Goal: Task Accomplishment & Management: Manage account settings

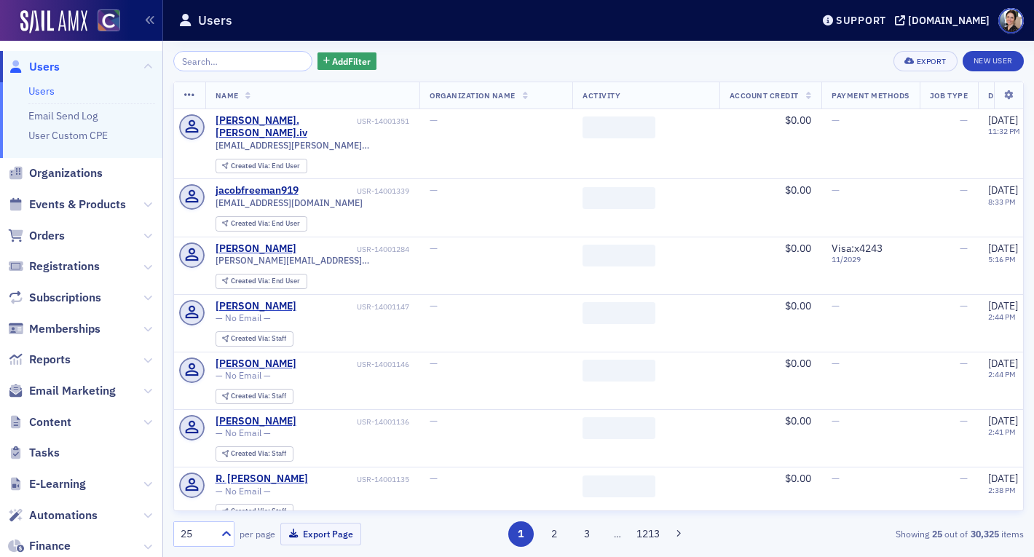
click at [265, 63] on input "search" at bounding box center [242, 61] width 139 height 20
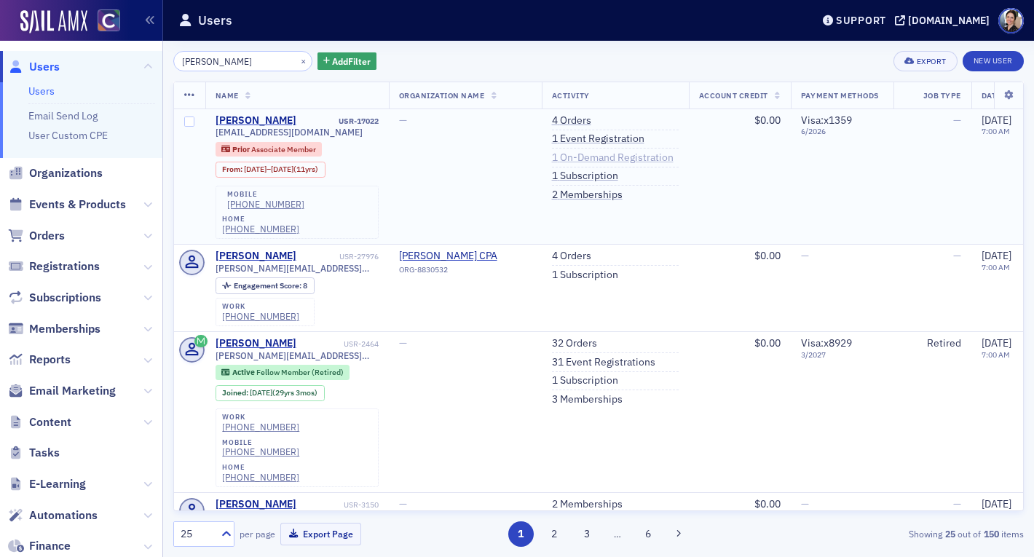
type input "[PERSON_NAME]"
click at [595, 156] on link "1 On-Demand Registration" at bounding box center [613, 157] width 122 height 13
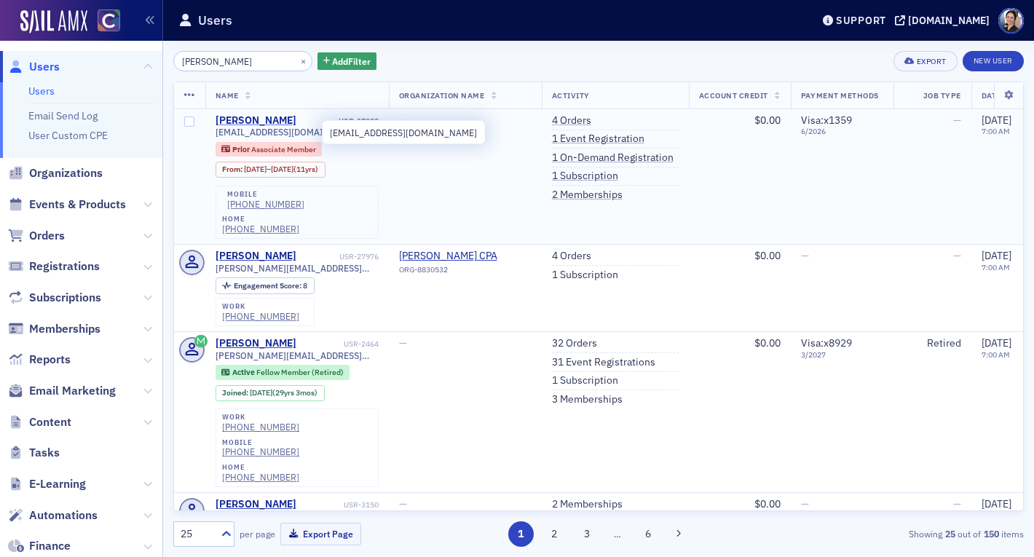
click at [239, 124] on div "[PERSON_NAME]" at bounding box center [255, 120] width 81 height 13
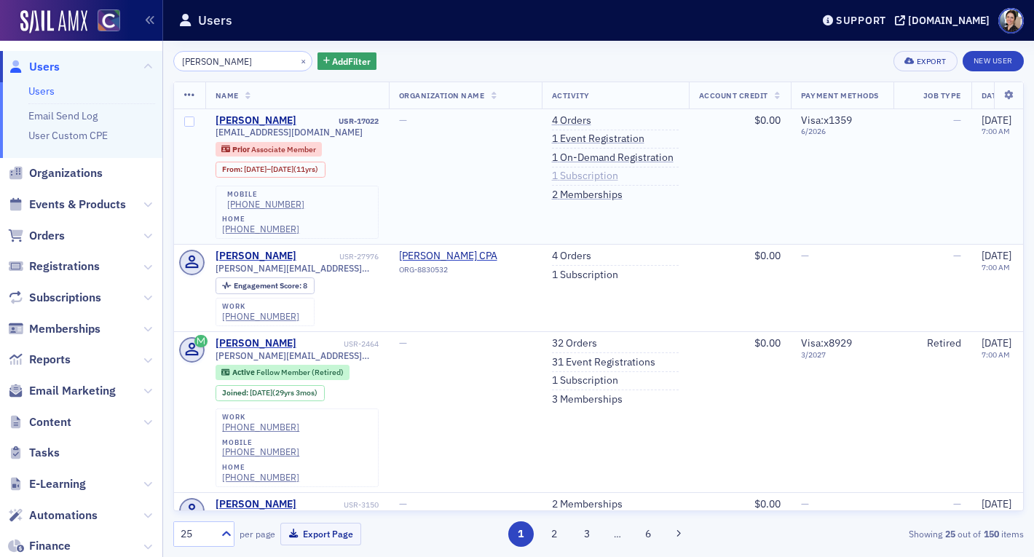
click at [612, 173] on link "1 Subscription" at bounding box center [585, 176] width 66 height 13
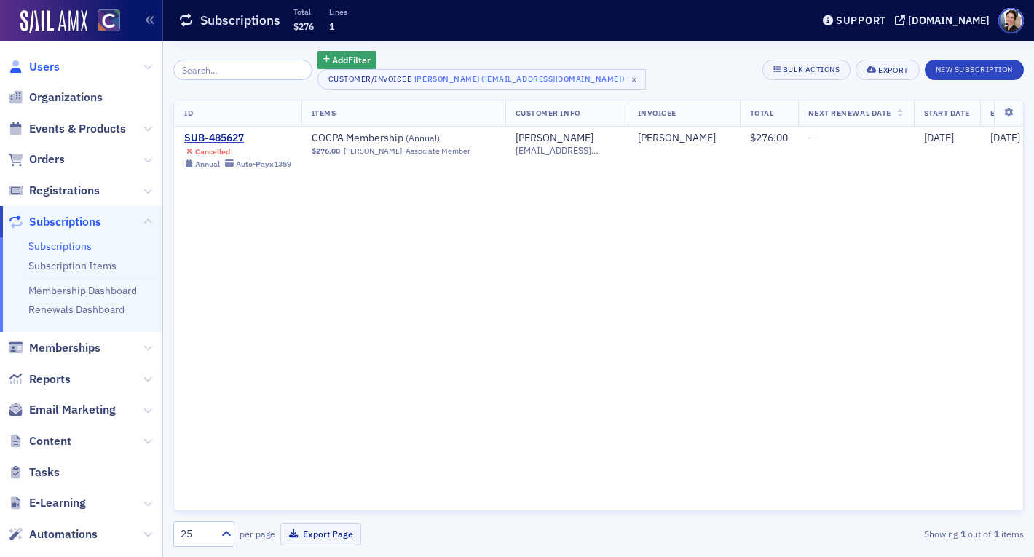
click at [49, 68] on span "Users" at bounding box center [44, 67] width 31 height 16
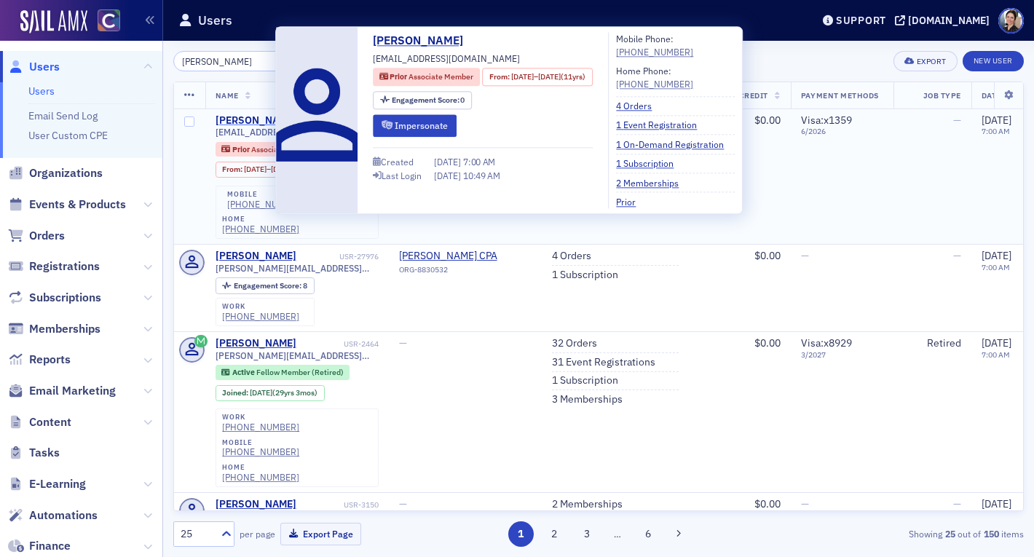
click at [245, 121] on div "[PERSON_NAME]" at bounding box center [255, 120] width 81 height 13
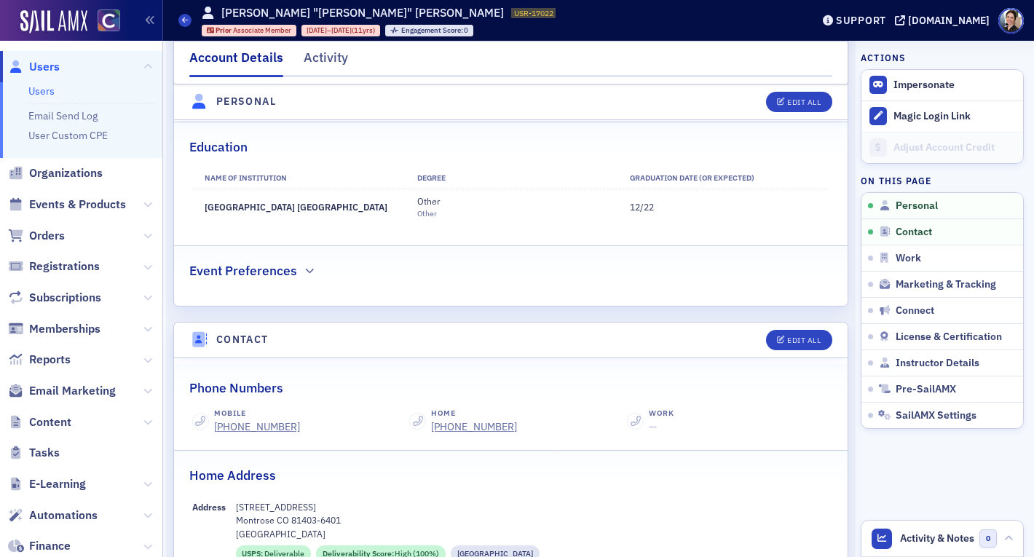
scroll to position [438, 0]
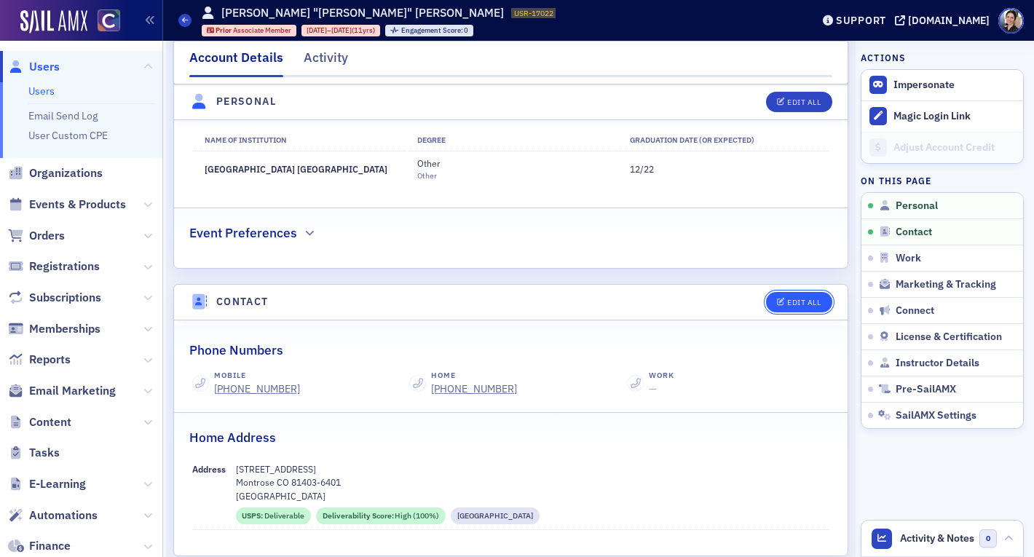
click at [796, 300] on div "Edit All" at bounding box center [803, 302] width 33 height 8
select select "US"
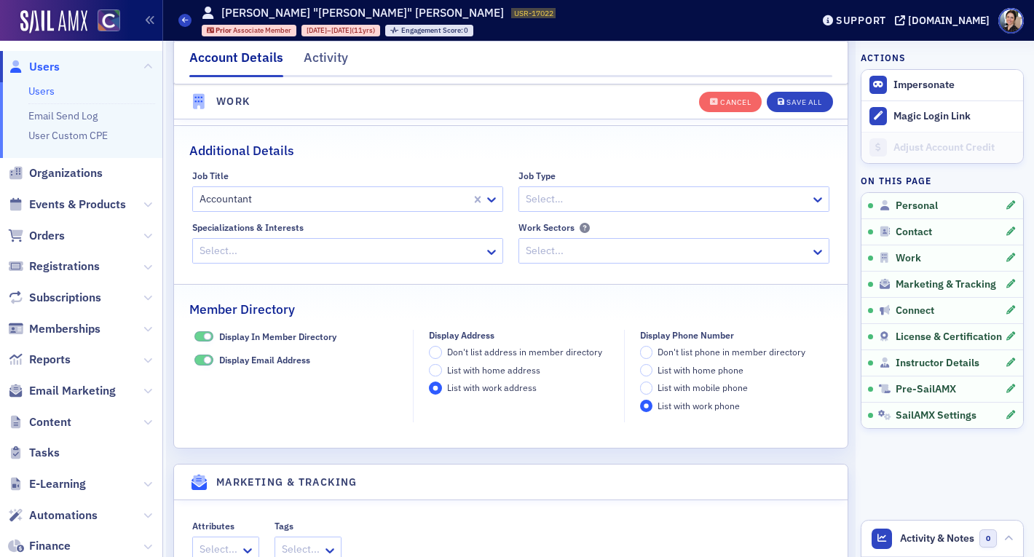
scroll to position [1648, 0]
click at [642, 203] on div at bounding box center [666, 200] width 285 height 18
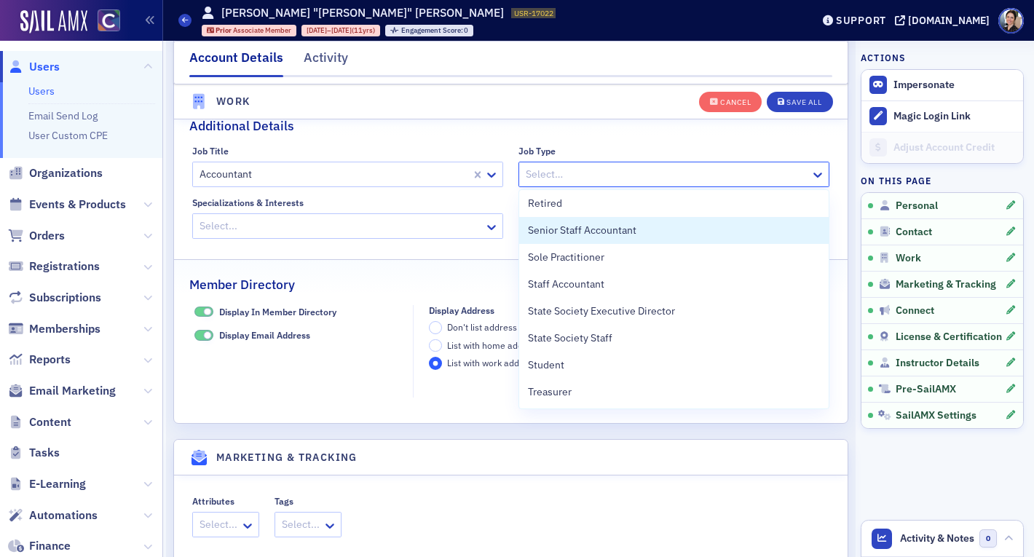
scroll to position [1674, 0]
click at [283, 223] on div at bounding box center [340, 225] width 285 height 18
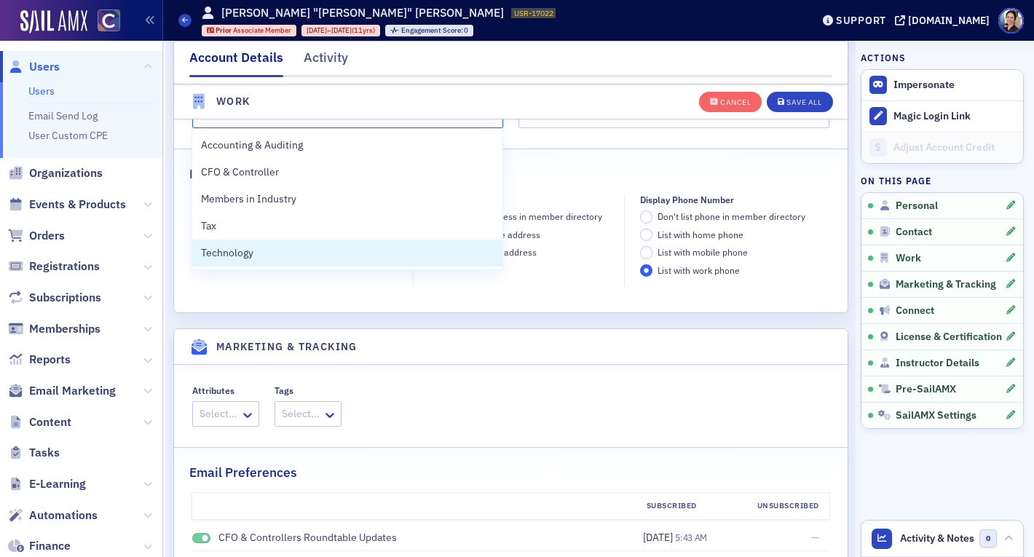
scroll to position [1738, 0]
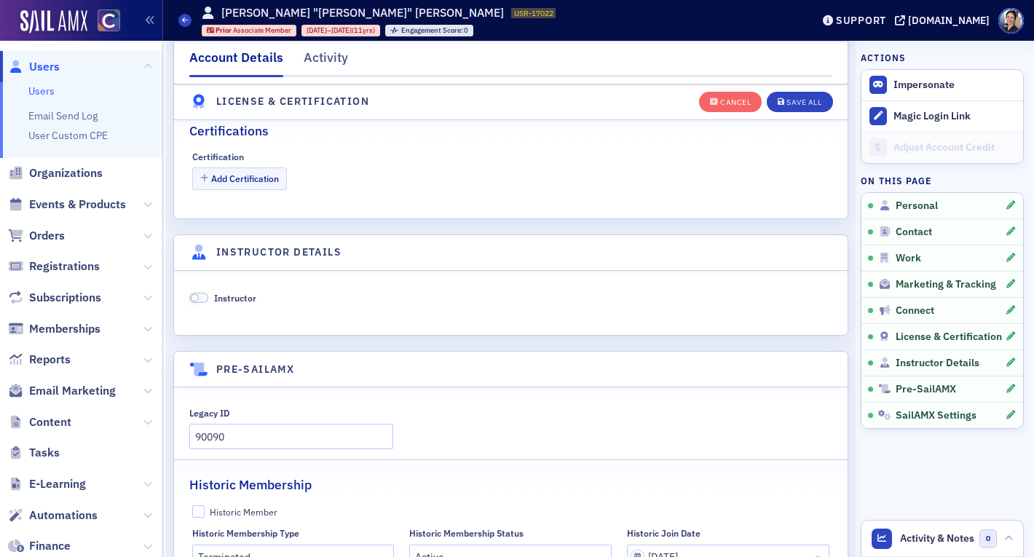
scroll to position [3118, 0]
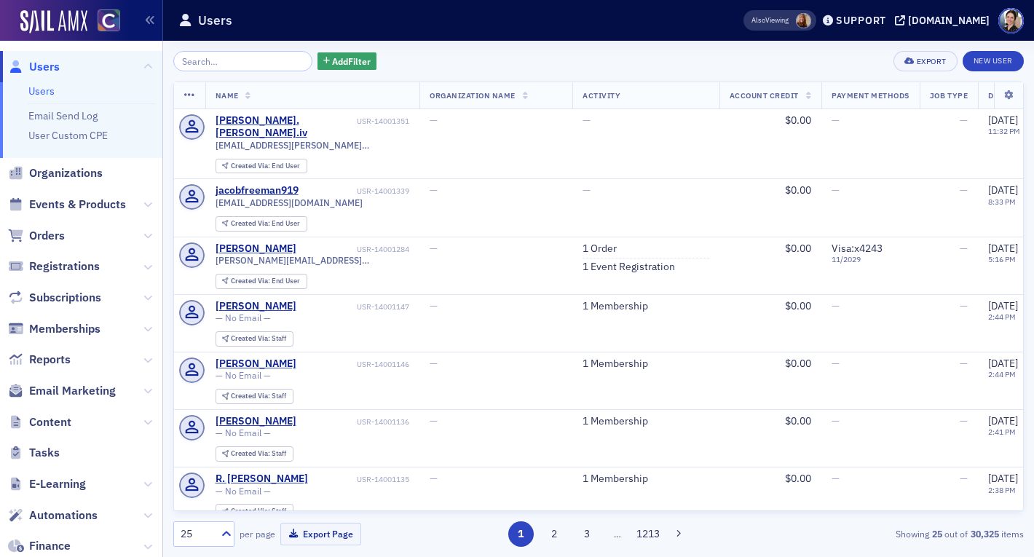
click at [268, 61] on input "search" at bounding box center [242, 61] width 139 height 20
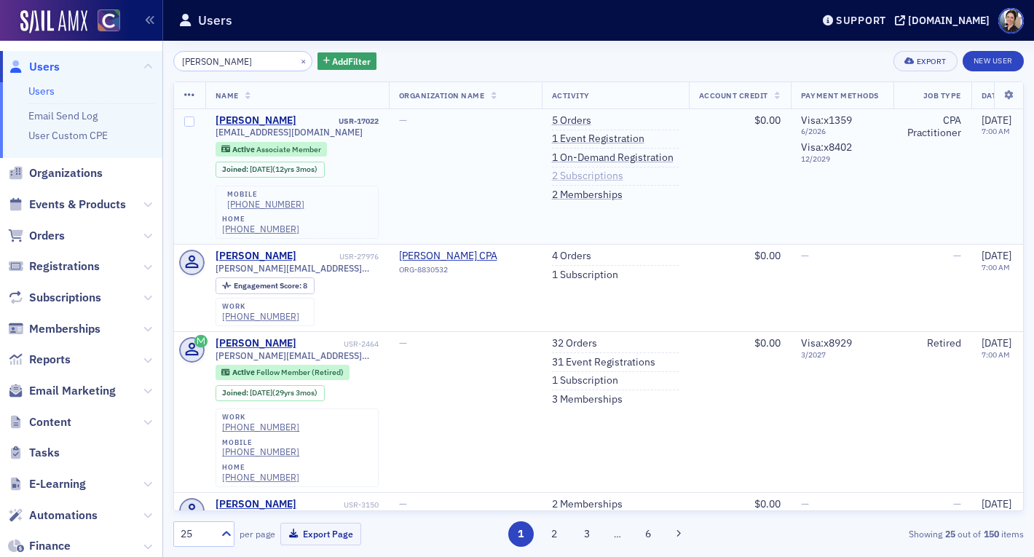
type input "[PERSON_NAME]"
click at [597, 178] on link "2 Subscriptions" at bounding box center [587, 176] width 71 height 13
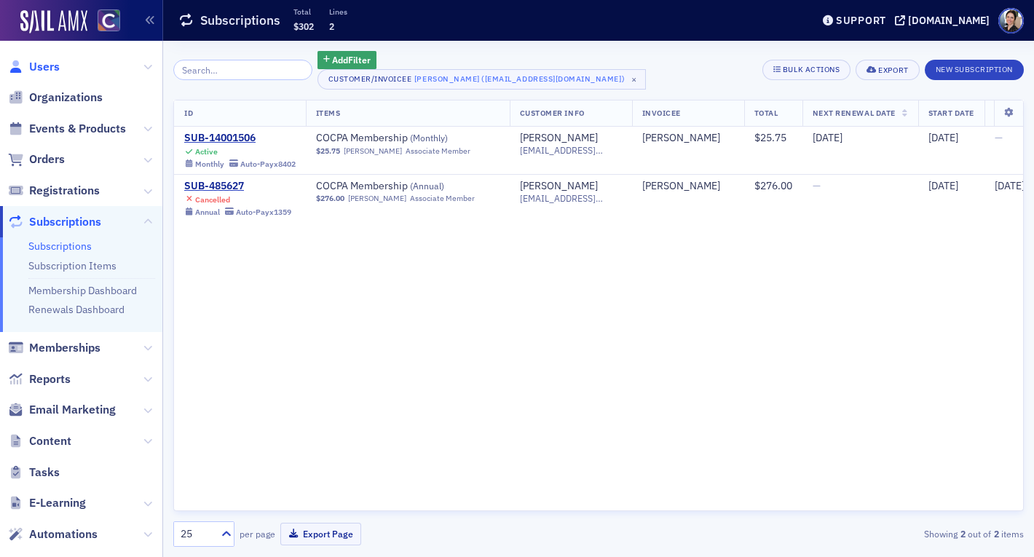
drag, startPoint x: 50, startPoint y: 68, endPoint x: 37, endPoint y: 63, distance: 14.1
click at [50, 68] on span "Users" at bounding box center [44, 67] width 31 height 16
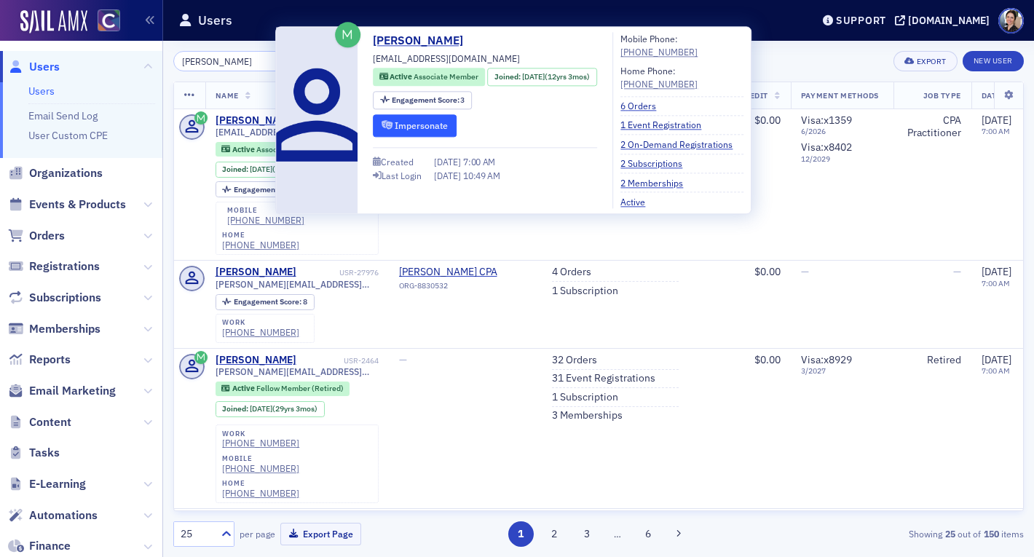
click at [440, 122] on button "Impersonate" at bounding box center [415, 125] width 84 height 23
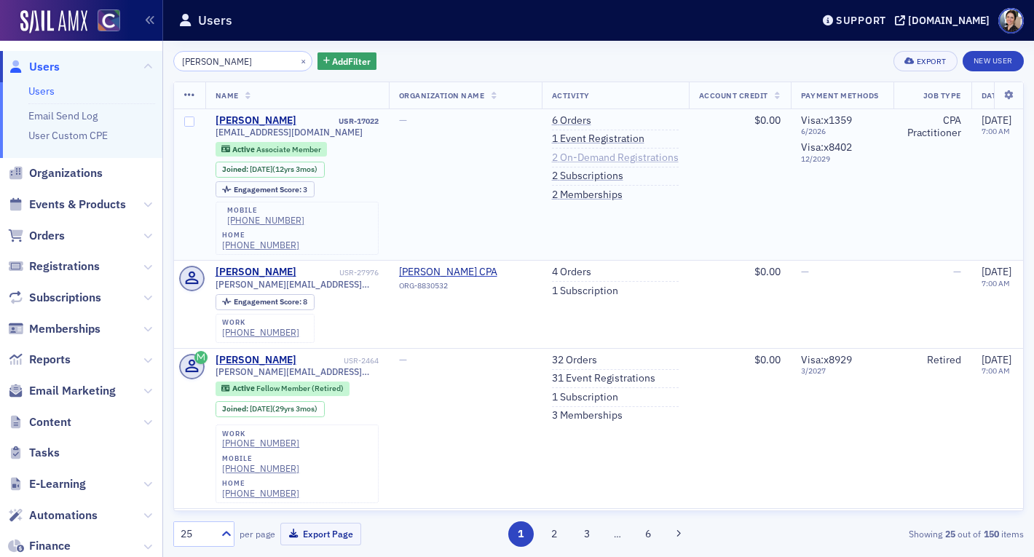
click at [607, 158] on link "2 On-Demand Registrations" at bounding box center [615, 157] width 127 height 13
click at [587, 136] on link "1 Event Registration" at bounding box center [598, 138] width 92 height 13
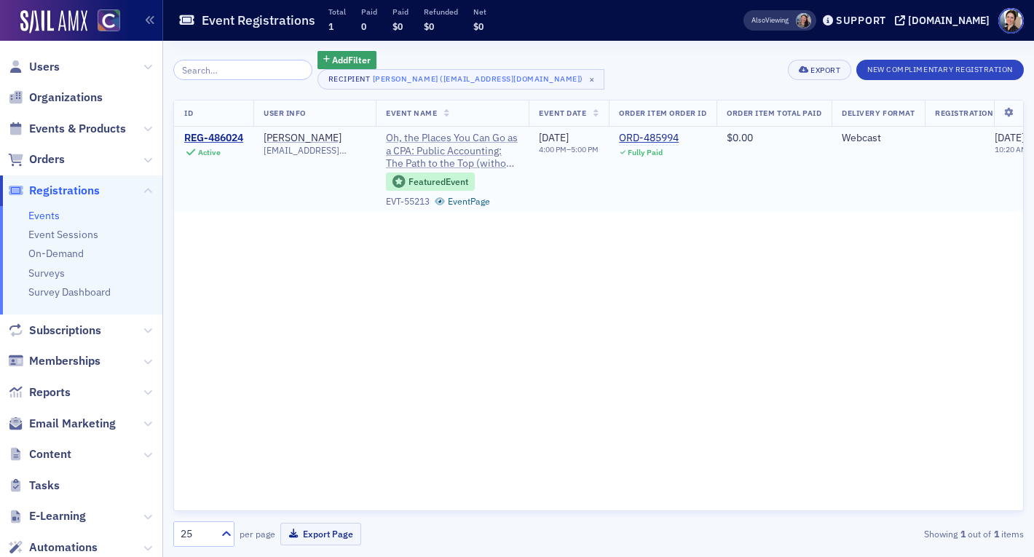
click at [464, 162] on span "Oh, the Places You Can Go as a CPA: Public Accounting: The Path to the Top (wit…" at bounding box center [452, 151] width 132 height 39
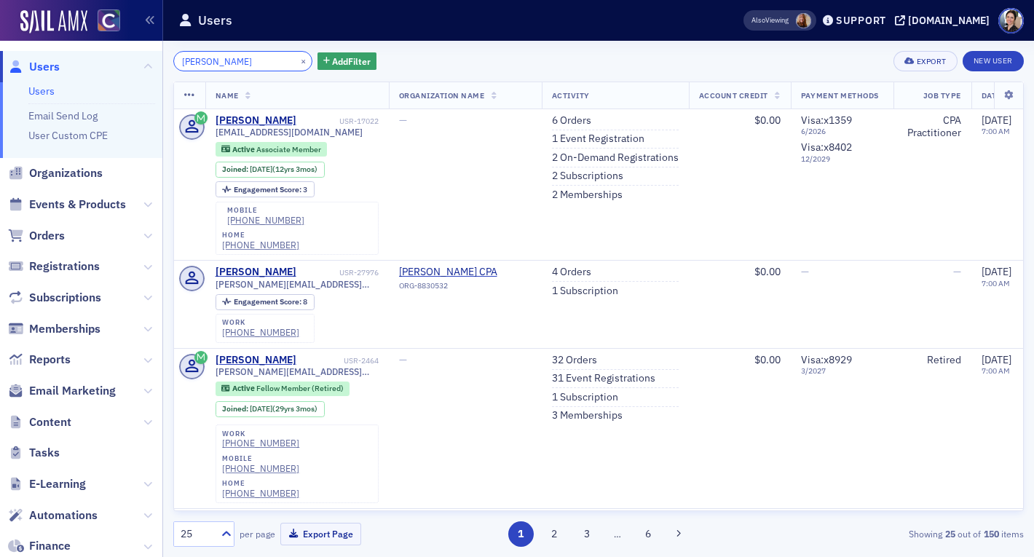
drag, startPoint x: 243, startPoint y: 61, endPoint x: 73, endPoint y: 47, distance: 170.9
click at [73, 47] on div "Users Users Email Send Log User Custom CPE Organizations Events & Products Orde…" at bounding box center [517, 278] width 1034 height 557
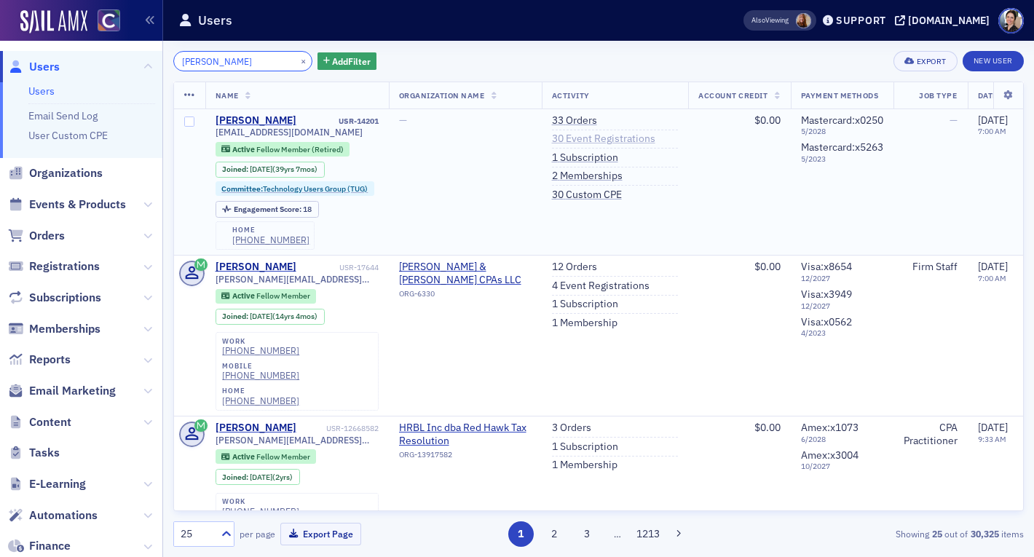
type input "[PERSON_NAME]"
click at [594, 139] on link "30 Event Registrations" at bounding box center [603, 138] width 103 height 13
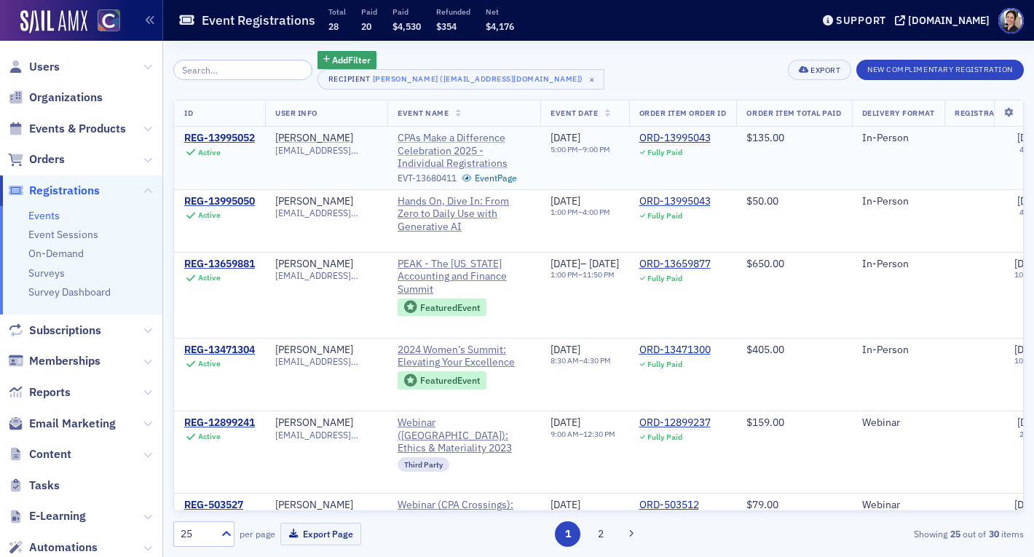
drag, startPoint x: 451, startPoint y: 150, endPoint x: 417, endPoint y: 154, distance: 33.7
click at [451, 150] on span "CPAs Make a Difference Celebration 2025 - Individual Registrations" at bounding box center [463, 151] width 132 height 39
